Goal: Transaction & Acquisition: Subscribe to service/newsletter

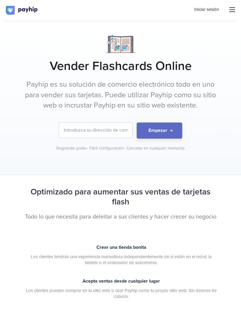
click at [170, 129] on button "Empezar" at bounding box center [160, 131] width 46 height 16
click at [171, 128] on button "Empezar" at bounding box center [160, 131] width 46 height 16
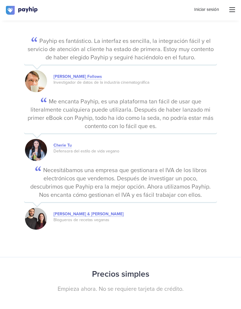
scroll to position [949, 0]
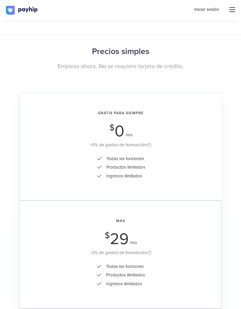
click at [192, 116] on div "Gratis para siempre $ 0 /mo +5% de gastos de transacción" at bounding box center [120, 130] width 185 height 38
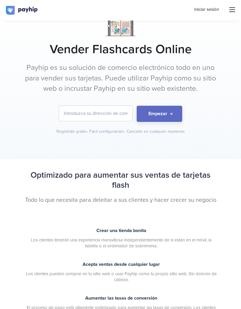
scroll to position [11, 0]
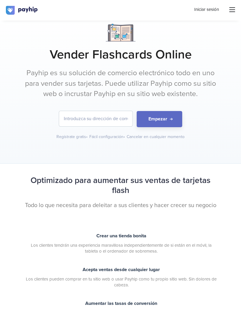
click at [120, 118] on input "email" at bounding box center [95, 118] width 73 height 15
click at [109, 117] on input "email" at bounding box center [95, 118] width 73 height 15
type input "alejaimes0104@gmail@com"
click at [165, 111] on button "Empezar" at bounding box center [160, 119] width 46 height 16
click at [175, 117] on button "Empezar" at bounding box center [160, 119] width 46 height 16
